Goal: Communication & Community: Answer question/provide support

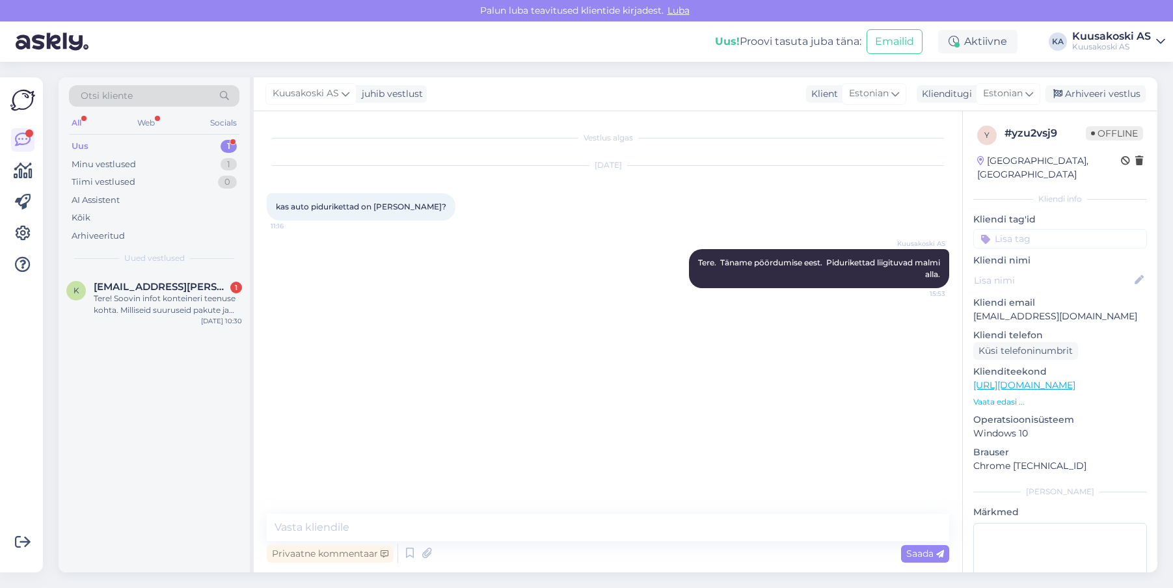
scroll to position [73, 0]
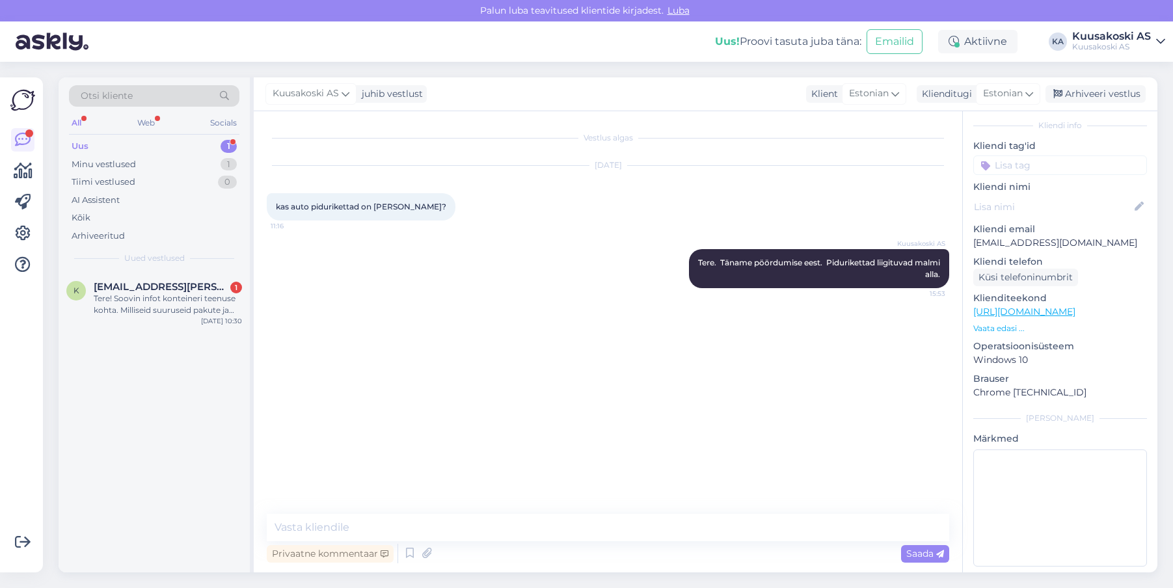
click at [105, 144] on div "Uus 1" at bounding box center [154, 146] width 170 height 18
click at [168, 308] on div "Tere! Soovin infot konteineri teenuse kohta. Milliseid suuruseid pakute ja mis …" at bounding box center [168, 304] width 148 height 23
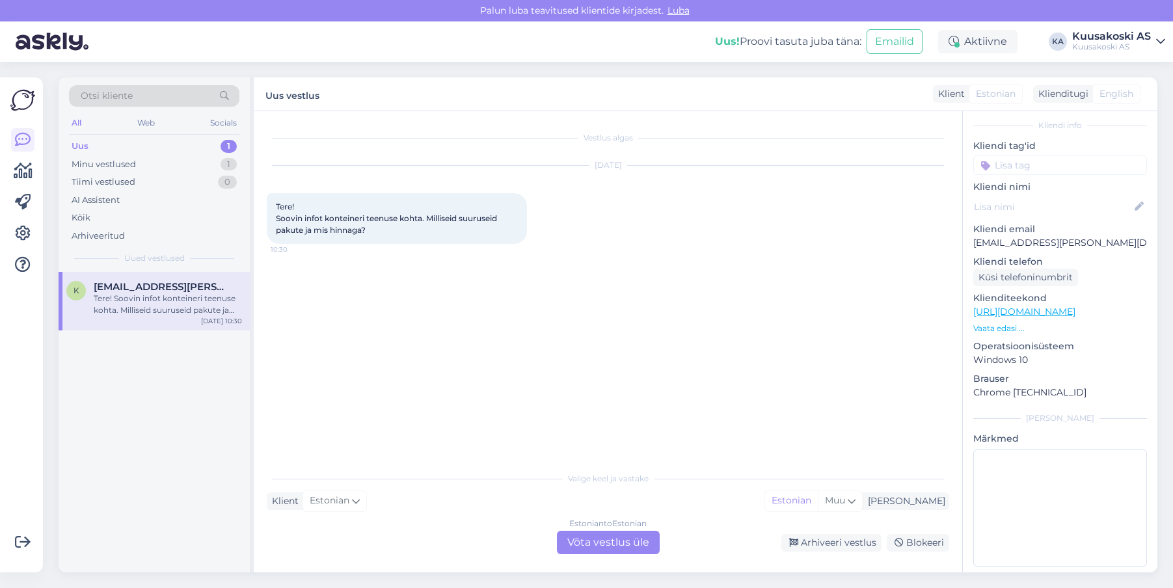
click at [627, 546] on div "Estonian to Estonian Võta vestlus üle" at bounding box center [608, 542] width 103 height 23
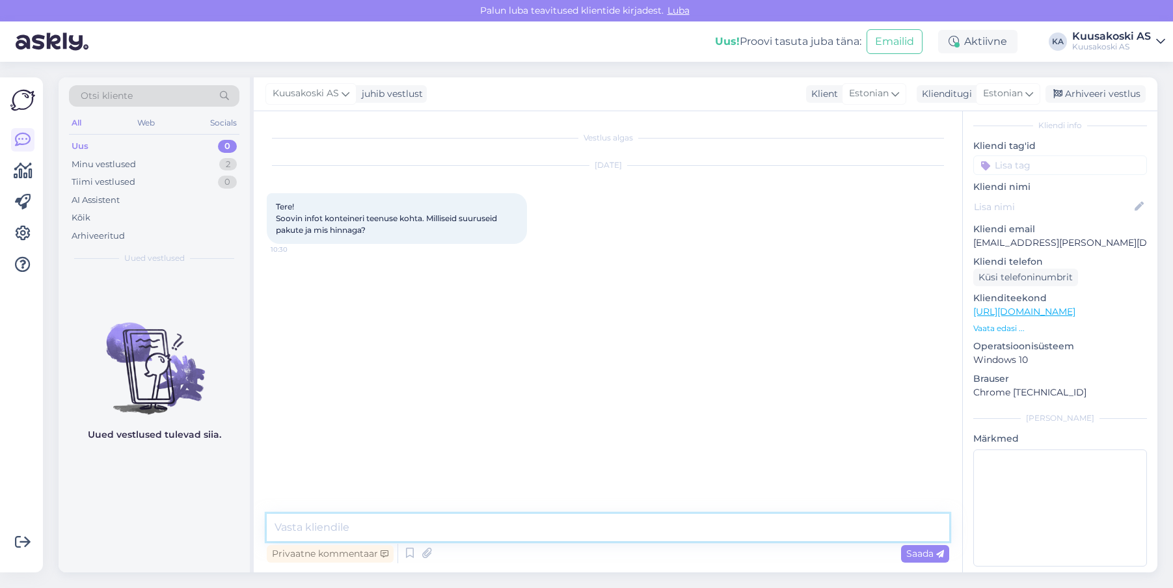
click at [329, 518] on textarea at bounding box center [608, 527] width 682 height 27
paste textarea "Kuusakoski pakub vanametalli veoks multilift konteinereid tagant avanevate uste…"
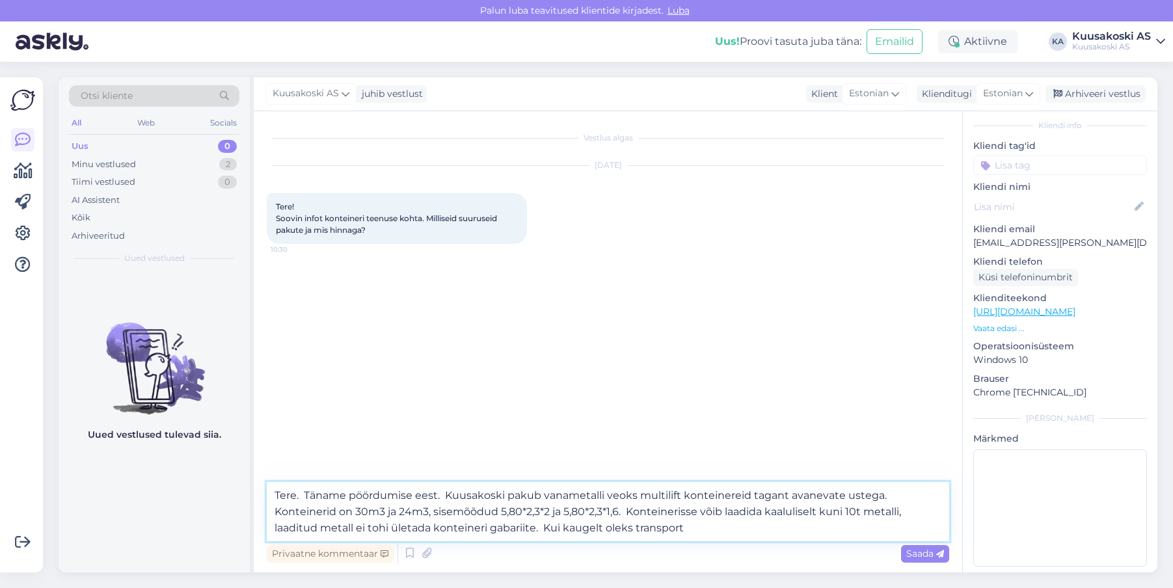
type textarea "Tere. Täname pöördumise eest. Kuusakoski pakub vanametalli veoks multilift kont…"
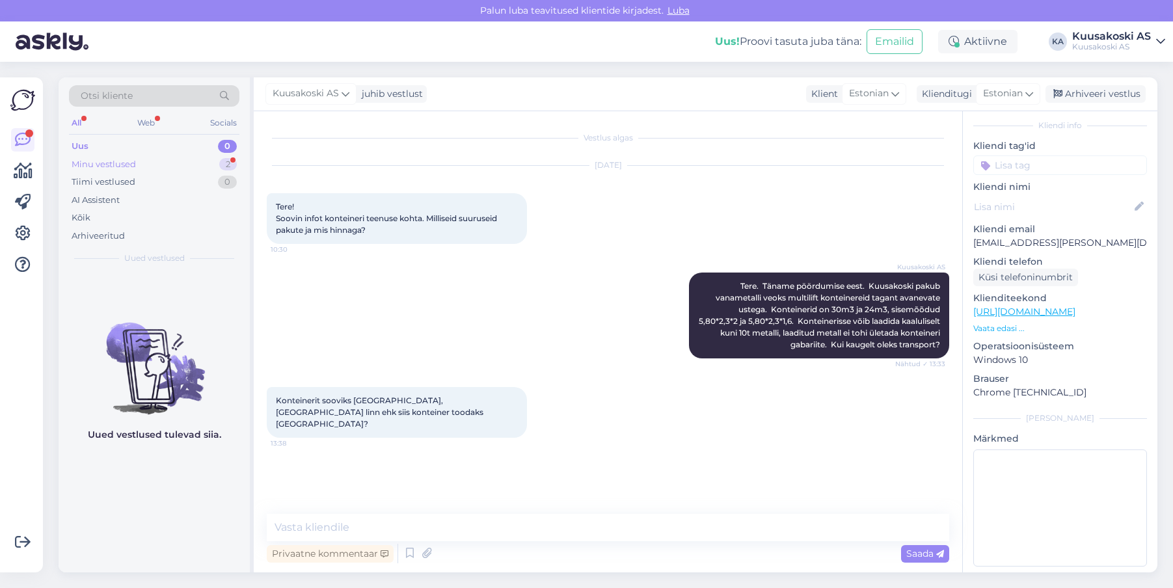
click at [134, 161] on div "Minu vestlused" at bounding box center [104, 164] width 64 height 13
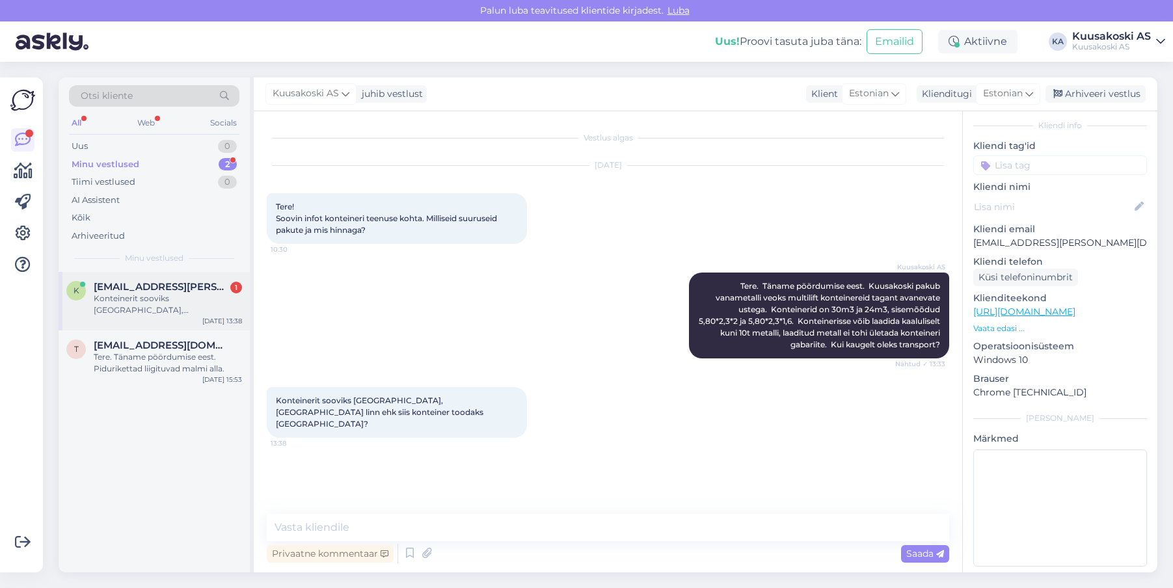
click at [166, 303] on div "Konteinerit sooviks [GEOGRAPHIC_DATA], [GEOGRAPHIC_DATA] linn ehk siis konteine…" at bounding box center [168, 304] width 148 height 23
click at [312, 526] on textarea at bounding box center [608, 527] width 682 height 27
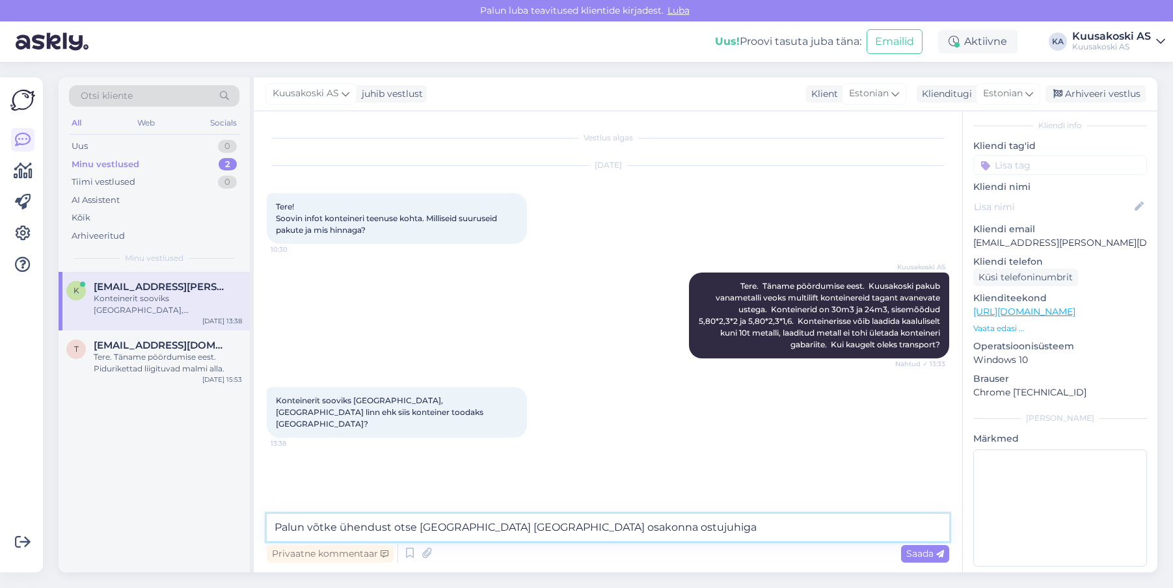
click at [336, 529] on textarea "Palun võtke ühendust otse [GEOGRAPHIC_DATA] [GEOGRAPHIC_DATA] osakonna ostujuhi…" at bounding box center [608, 527] width 682 height 27
click at [418, 529] on textarea "Palun võtke otse ühendust otse [GEOGRAPHIC_DATA] [GEOGRAPHIC_DATA] osakonna ost…" at bounding box center [608, 527] width 682 height 27
click at [652, 526] on textarea "Palun võtke otse ühendust [GEOGRAPHIC_DATA] [GEOGRAPHIC_DATA] osakonna ostujuhi…" at bounding box center [608, 527] width 682 height 27
click at [619, 527] on textarea "Palun võtke otse ühendust [GEOGRAPHIC_DATA] [GEOGRAPHIC_DATA] osakonna ostujuhi…" at bounding box center [608, 527] width 682 height 27
click at [654, 528] on textarea "Palun võtke otse ühendust [GEOGRAPHIC_DATA] [GEOGRAPHIC_DATA] osakonna ostujuhi…" at bounding box center [608, 527] width 682 height 27
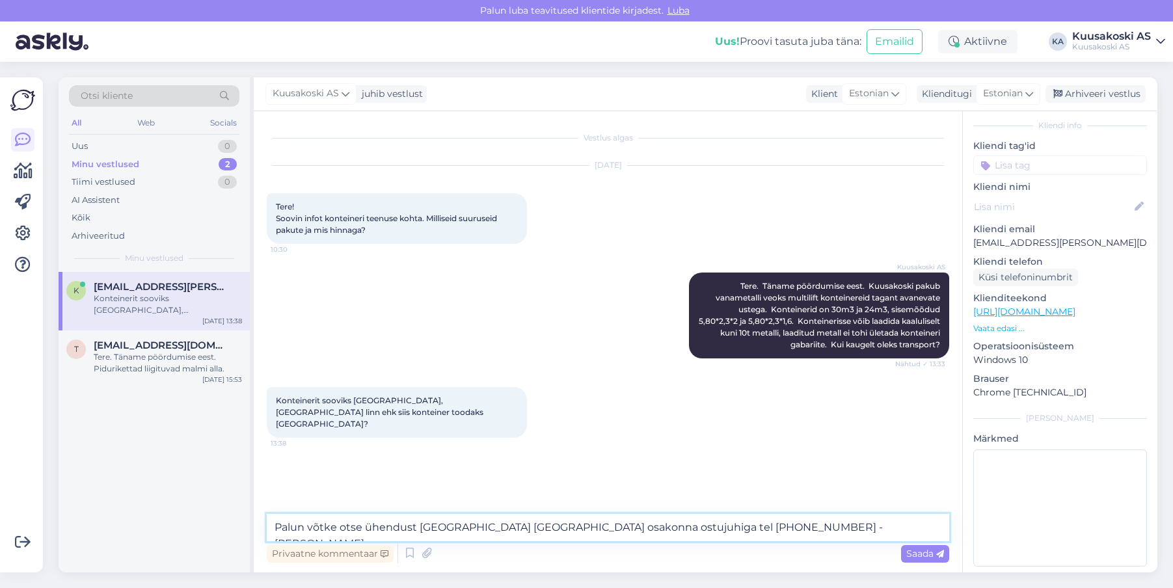
click at [823, 524] on textarea "Palun võtke otse ühendust [GEOGRAPHIC_DATA] [GEOGRAPHIC_DATA] osakonna ostujuhi…" at bounding box center [608, 527] width 682 height 27
paste textarea "[EMAIL_ADDRESS][DOMAIN_NAME]"
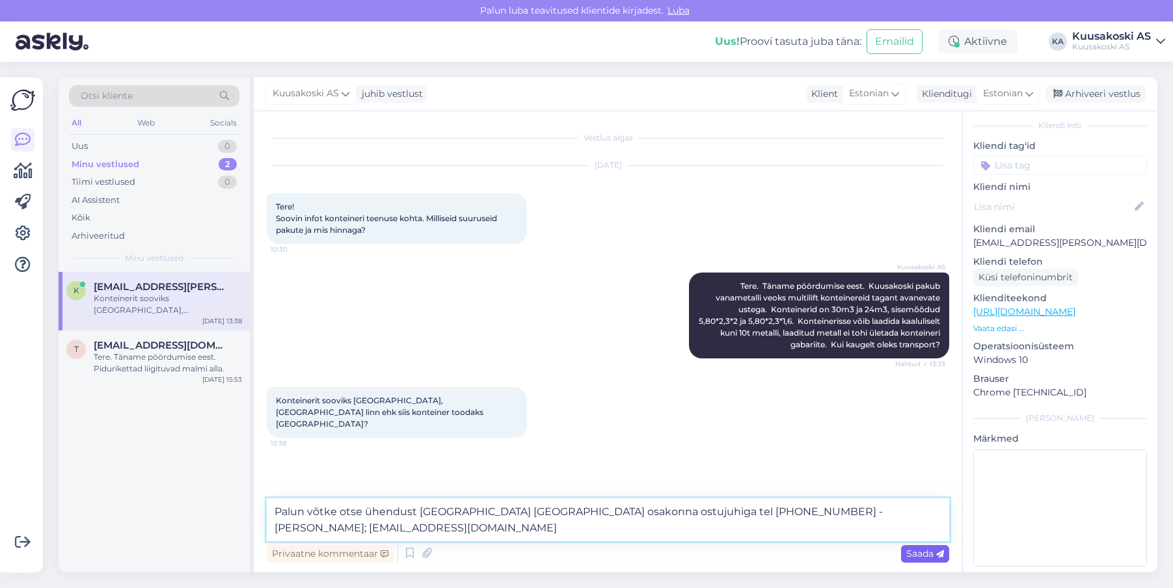
type textarea "Palun võtke otse ühendust [GEOGRAPHIC_DATA] [GEOGRAPHIC_DATA] osakonna ostujuhi…"
click at [934, 558] on span "Saada" at bounding box center [925, 554] width 38 height 12
